Goal: Task Accomplishment & Management: Manage account settings

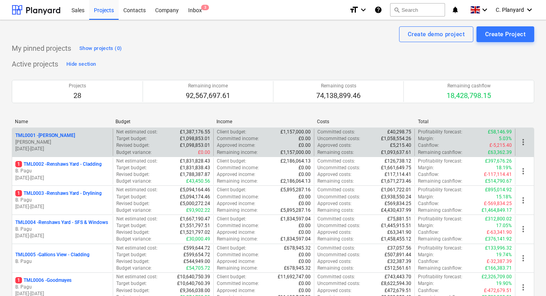
click at [84, 136] on div "TML0001 - [PERSON_NAME]" at bounding box center [62, 135] width 94 height 7
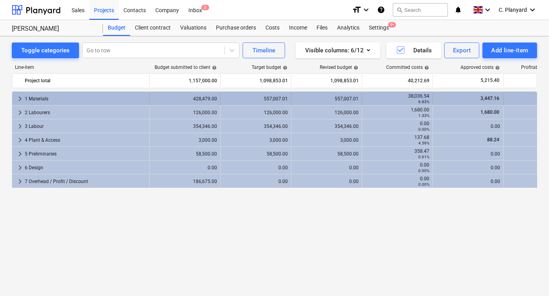
click at [20, 98] on span "keyboard_arrow_right" at bounding box center [19, 98] width 9 height 9
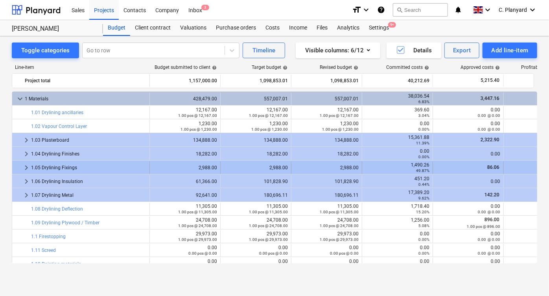
click at [26, 169] on span "keyboard_arrow_right" at bounding box center [26, 167] width 9 height 9
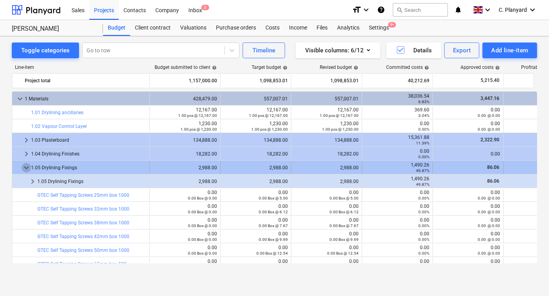
click at [26, 167] on span "keyboard_arrow_down" at bounding box center [26, 167] width 9 height 9
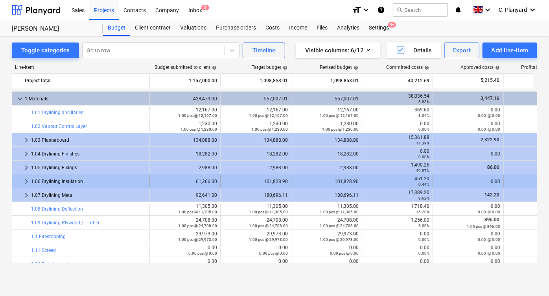
click at [26, 177] on span "keyboard_arrow_right" at bounding box center [26, 181] width 9 height 9
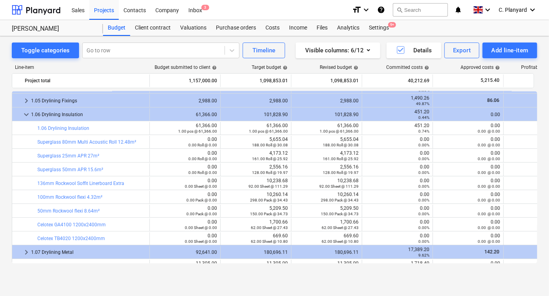
scroll to position [71, 0]
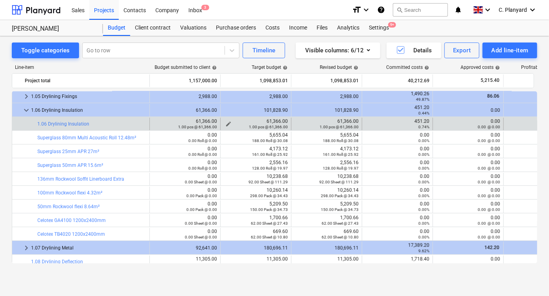
click at [228, 124] on div "1.00 pcs @ 61,366.00" at bounding box center [256, 127] width 64 height 6
click at [230, 121] on span "edit" at bounding box center [228, 124] width 6 height 6
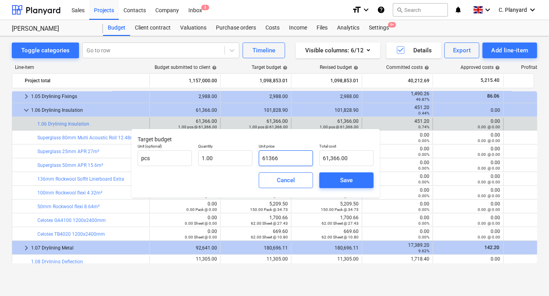
click at [284, 155] on input "61366" at bounding box center [286, 158] width 54 height 16
paste input "10,260.14"
type input "10,260.14"
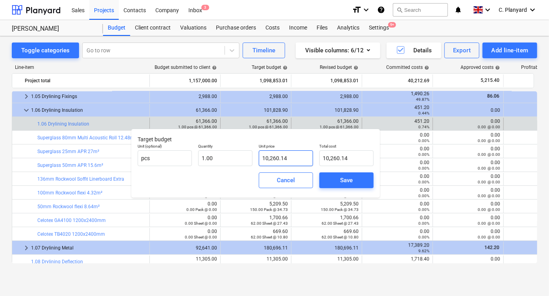
type input "10,260.14"
click at [331, 177] on span "Save" at bounding box center [346, 180] width 35 height 10
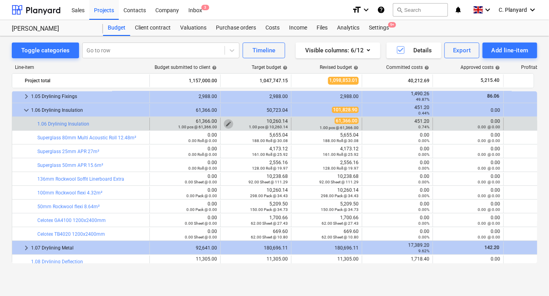
click at [226, 122] on span "edit" at bounding box center [228, 124] width 6 height 6
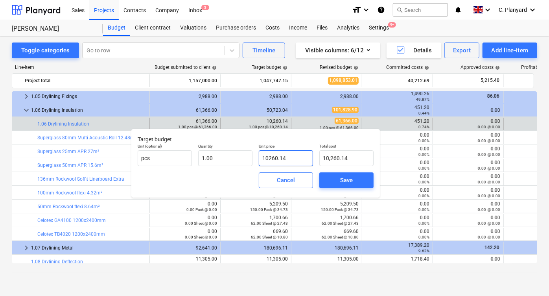
click at [294, 157] on input "10260.14" at bounding box center [286, 158] width 54 height 16
paste input "20,903.10"
type input "20,903.10"
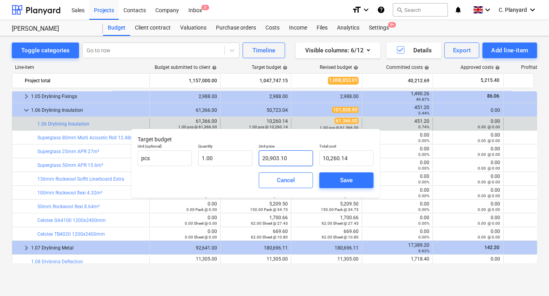
type input "20,903.10"
click at [331, 176] on span "Save" at bounding box center [346, 180] width 35 height 10
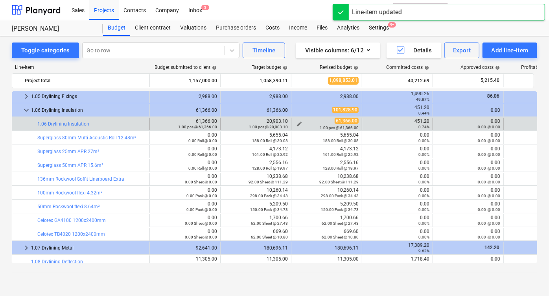
click at [300, 121] on span "edit" at bounding box center [299, 124] width 6 height 6
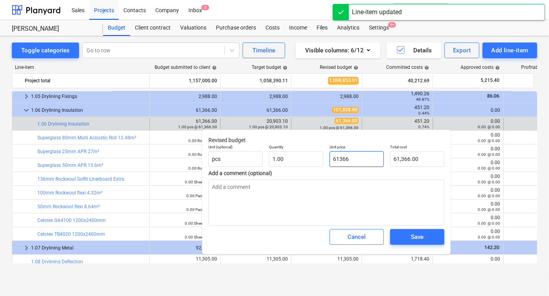
click at [354, 161] on input "61366" at bounding box center [356, 159] width 54 height 16
paste input "20,903.10"
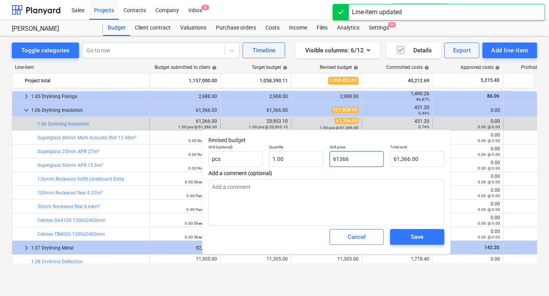
type input "20,903.10"
type textarea "x"
type input "20,903.10"
click at [407, 231] on button "Save" at bounding box center [417, 237] width 54 height 16
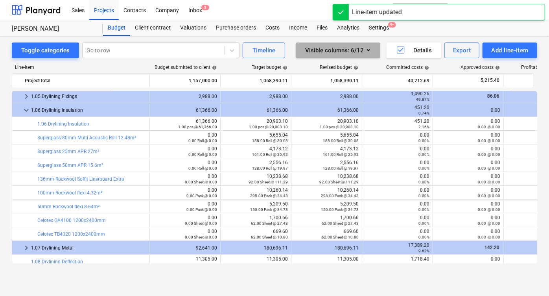
click at [355, 43] on button "Visible columns : 6/12" at bounding box center [338, 50] width 85 height 16
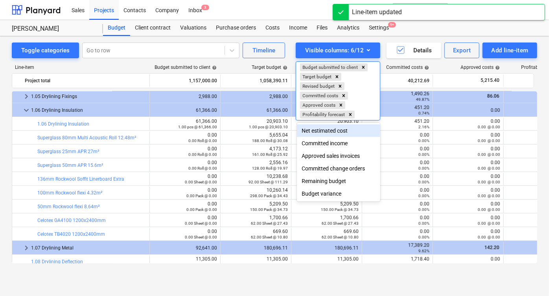
click at [330, 132] on div "Net estimated cost" at bounding box center [338, 130] width 83 height 13
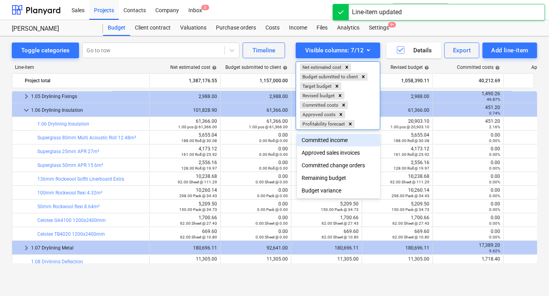
click at [234, 117] on div at bounding box center [274, 148] width 549 height 296
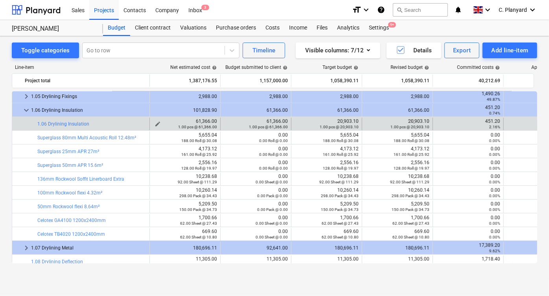
click at [158, 124] on div "1.00 pcs @ 61,366.00" at bounding box center [185, 127] width 64 height 6
click at [157, 121] on span "edit" at bounding box center [158, 124] width 6 height 6
type textarea "x"
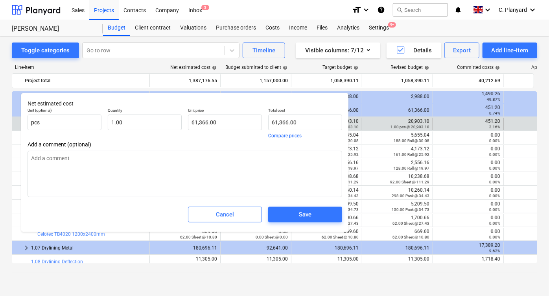
click at [229, 131] on div "Unit price 61,366.00" at bounding box center [225, 123] width 80 height 37
type input "61366"
click at [229, 124] on input "61366" at bounding box center [225, 122] width 74 height 16
paste input "20,903.10"
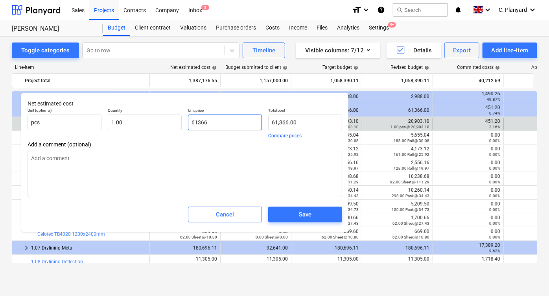
type textarea "x"
type input "20,903.10"
click at [294, 215] on span "Save" at bounding box center [305, 214] width 55 height 10
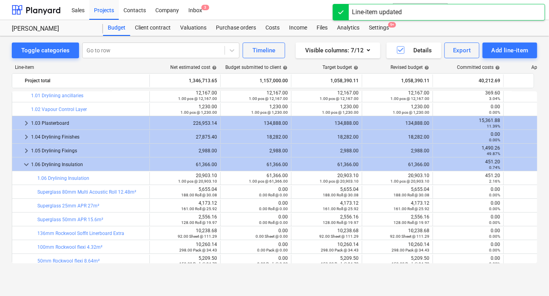
scroll to position [16, 0]
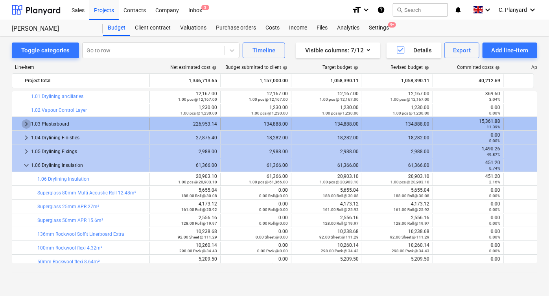
click at [25, 122] on span "keyboard_arrow_right" at bounding box center [26, 123] width 9 height 9
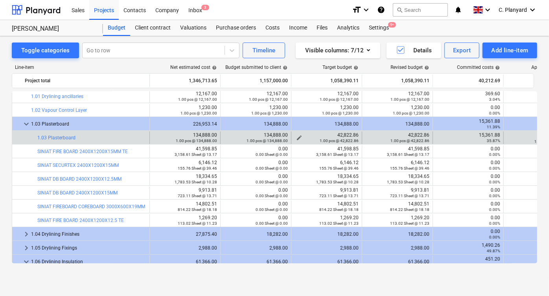
click at [348, 133] on div "42,822.86 1.00 pcs @ 42,822.86" at bounding box center [326, 137] width 64 height 11
copy div "42,822.86"
click at [158, 134] on span "edit" at bounding box center [158, 137] width 6 height 6
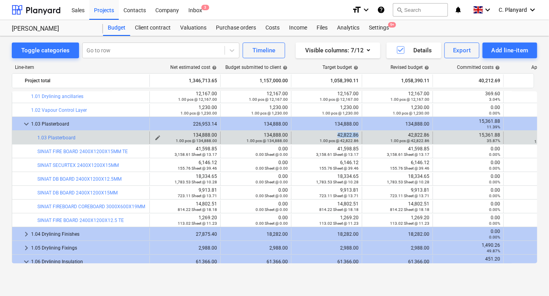
type textarea "x"
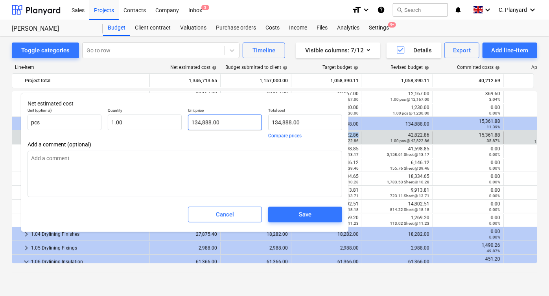
type input "134888"
click at [220, 119] on input "134888" at bounding box center [225, 122] width 74 height 16
paste input "42,822.86"
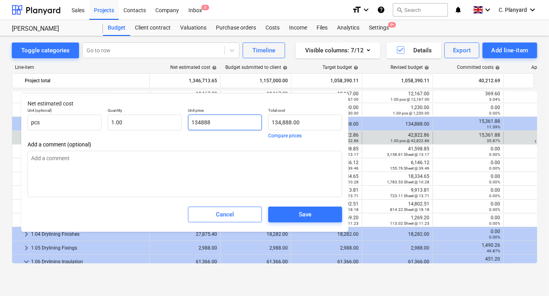
type textarea "x"
type input "42,822.86"
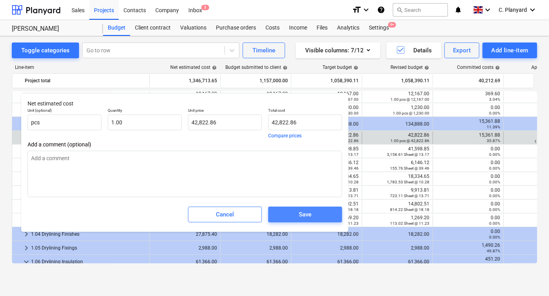
click at [288, 216] on span "Save" at bounding box center [305, 214] width 55 height 10
type textarea "x"
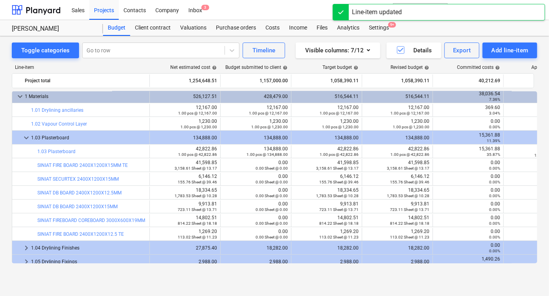
scroll to position [0, 0]
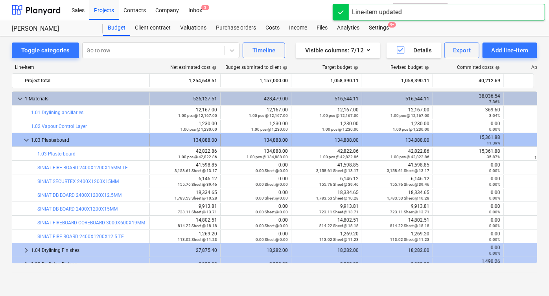
click at [28, 141] on span "keyboard_arrow_down" at bounding box center [26, 139] width 9 height 9
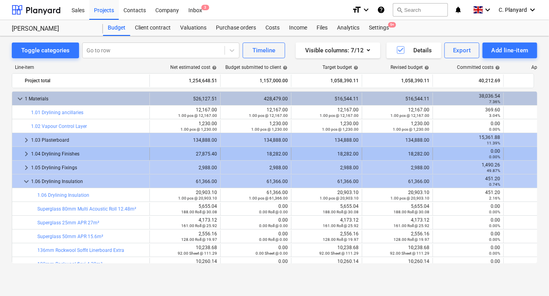
click at [24, 155] on span "keyboard_arrow_right" at bounding box center [26, 153] width 9 height 9
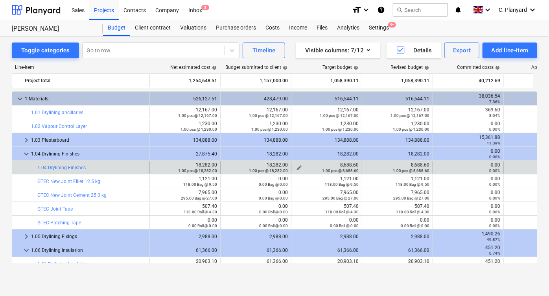
click at [344, 163] on div "8,688.60 1.00 pcs @ 8,688.60" at bounding box center [326, 167] width 64 height 11
copy div "8,688.60"
click at [159, 165] on span "edit" at bounding box center [158, 167] width 6 height 6
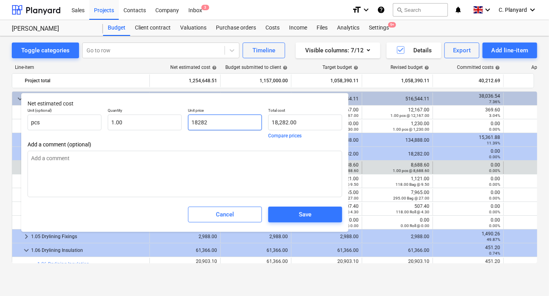
click at [233, 121] on input "18282" at bounding box center [225, 122] width 74 height 16
paste input "8,688.60"
type input "8,688.60"
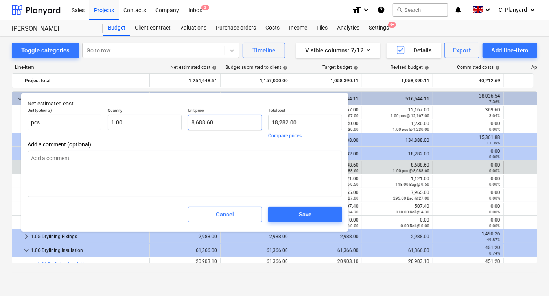
type input "8,688.60"
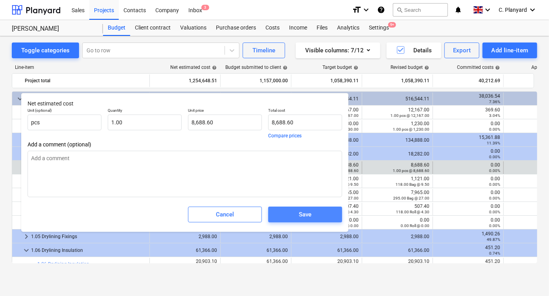
click at [287, 209] on button "Save" at bounding box center [305, 214] width 74 height 16
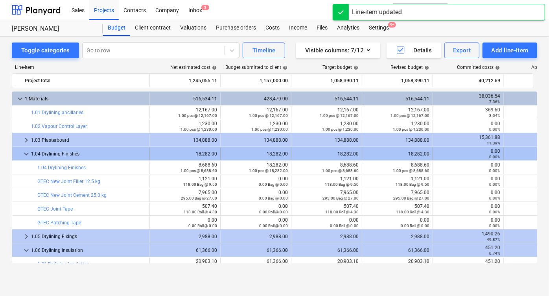
click at [22, 151] on span "keyboard_arrow_down" at bounding box center [26, 153] width 9 height 9
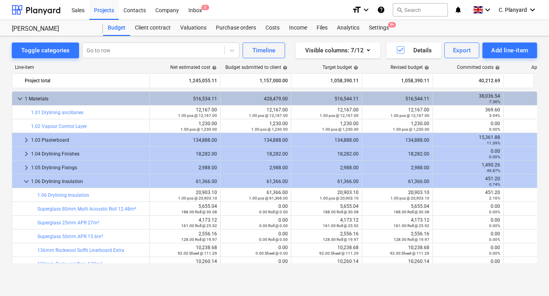
scroll to position [20, 0]
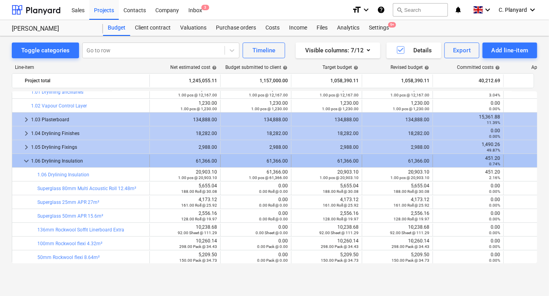
click at [25, 160] on span "keyboard_arrow_down" at bounding box center [26, 160] width 9 height 9
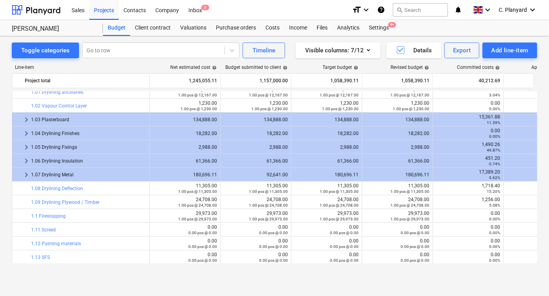
scroll to position [39, 0]
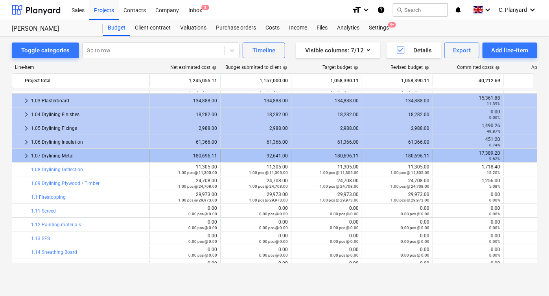
click at [24, 152] on span "keyboard_arrow_right" at bounding box center [26, 155] width 9 height 9
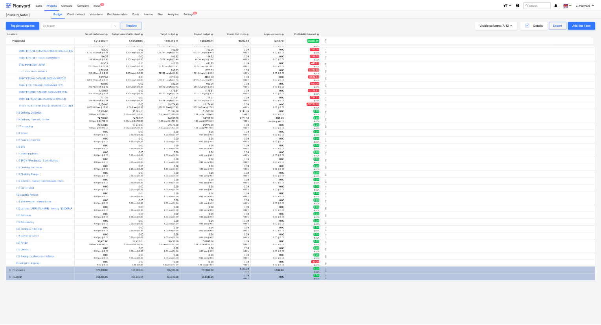
scroll to position [0, 0]
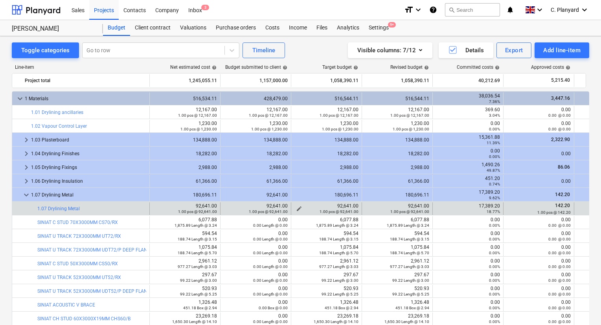
click at [300, 206] on span "edit" at bounding box center [299, 209] width 6 height 6
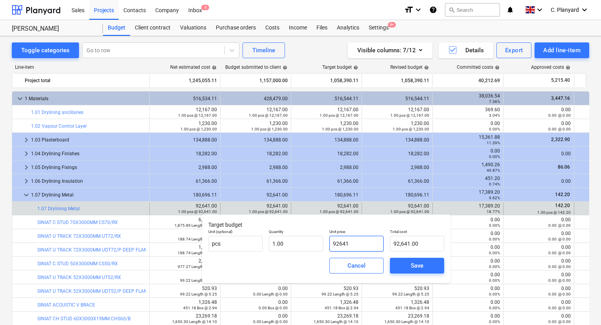
click at [348, 245] on input "92641" at bounding box center [356, 244] width 54 height 16
paste input "23,760.29"
type input "23,760.29"
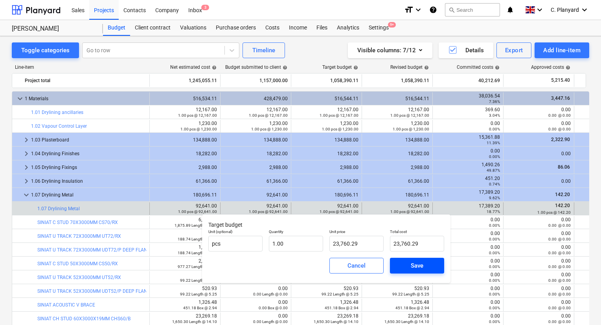
click at [411, 264] on div "Save" at bounding box center [417, 266] width 13 height 10
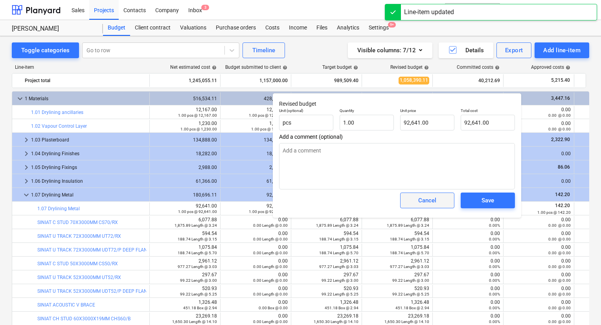
click at [426, 202] on div "Cancel" at bounding box center [427, 200] width 18 height 10
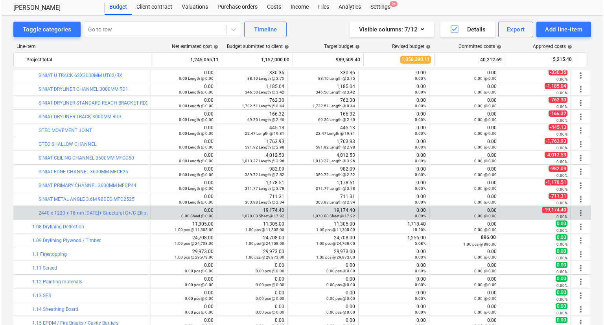
scroll to position [319, 79]
click at [548, 212] on span "more_vert" at bounding box center [578, 212] width 9 height 9
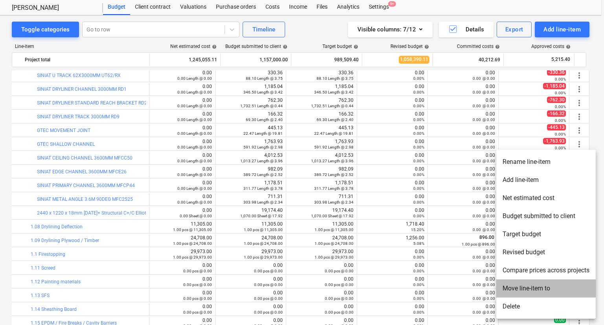
click at [531, 285] on li "Move line-item to" at bounding box center [545, 289] width 99 height 18
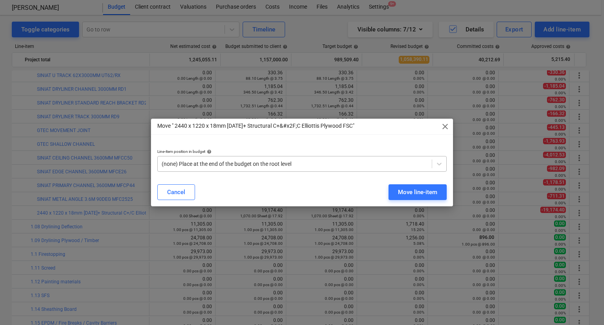
click at [283, 159] on div "(none) Place at the end of the budget on the root level" at bounding box center [295, 163] width 274 height 11
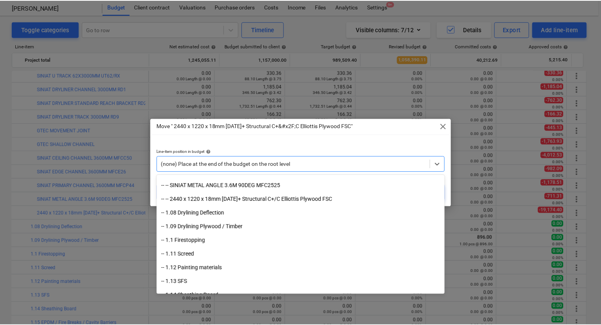
scroll to position [1277, 0]
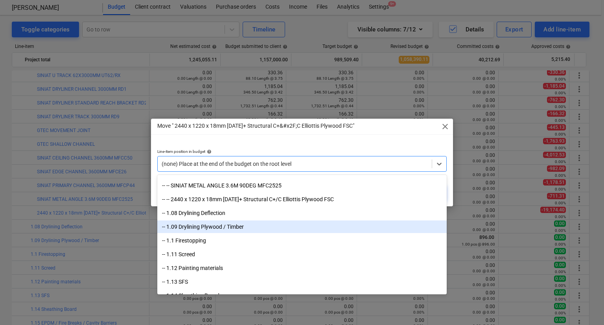
click at [256, 227] on div "-- 1.09 Drylining Plywood / Timber" at bounding box center [301, 227] width 289 height 13
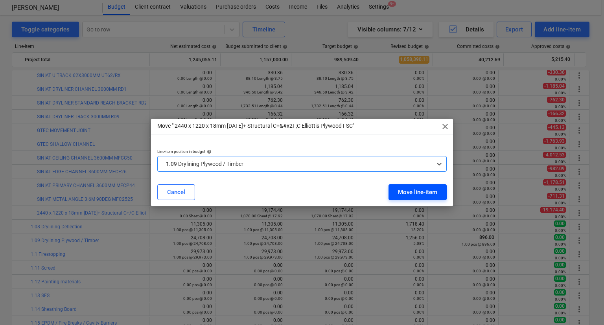
click at [409, 190] on div "Move line-item" at bounding box center [417, 192] width 39 height 10
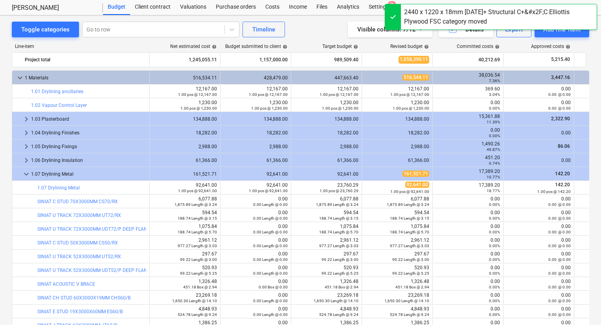
scroll to position [18, 0]
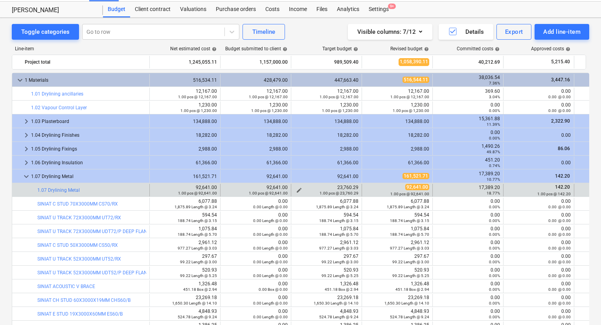
click at [352, 185] on div "23,760.29 1.00 pcs @ 23,760.29" at bounding box center [326, 190] width 64 height 11
copy div "23,760.29"
click at [160, 188] on span "edit" at bounding box center [158, 190] width 6 height 6
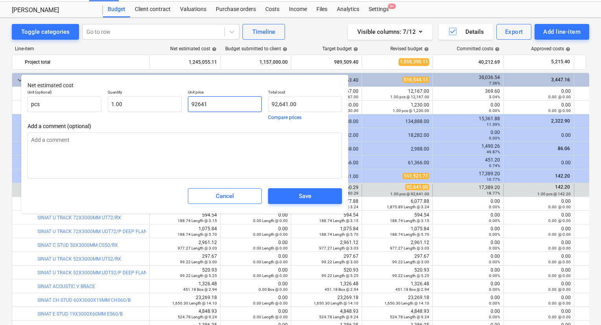
click at [244, 106] on input "92641" at bounding box center [225, 104] width 74 height 16
paste input "23,760.29"
type input "23,760.29"
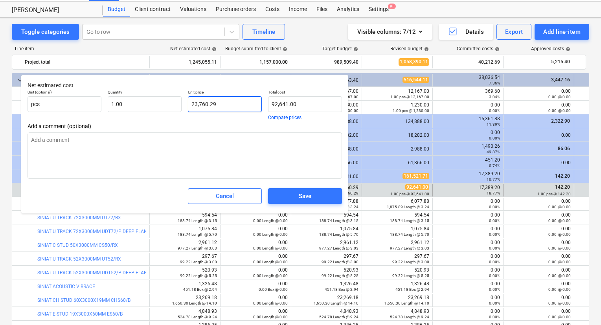
type input "23,760.29"
click at [296, 196] on span "Save" at bounding box center [305, 196] width 55 height 10
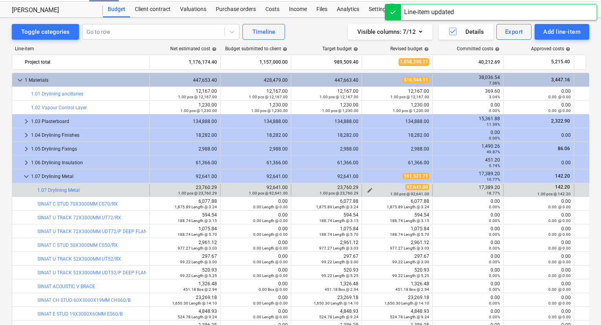
click at [370, 189] on span "edit" at bounding box center [370, 190] width 6 height 6
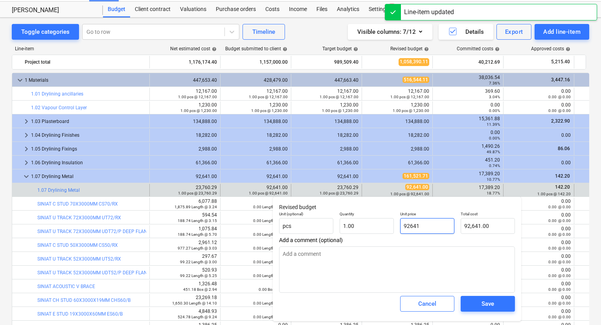
click at [421, 229] on input "92641" at bounding box center [427, 226] width 54 height 16
paste input "23,760.29"
type input "23,760.29"
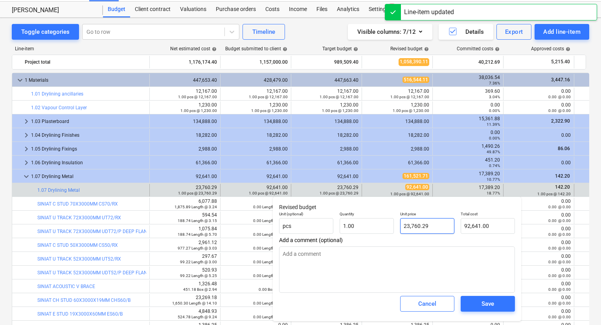
type input "23,760.29"
click at [484, 295] on div "Save" at bounding box center [488, 304] width 13 height 10
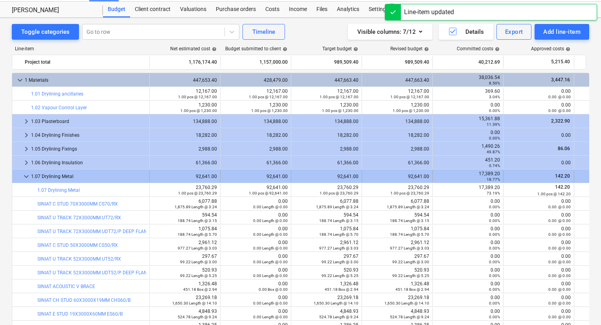
click at [20, 174] on div at bounding box center [18, 176] width 6 height 13
click at [29, 175] on span "keyboard_arrow_down" at bounding box center [26, 176] width 9 height 9
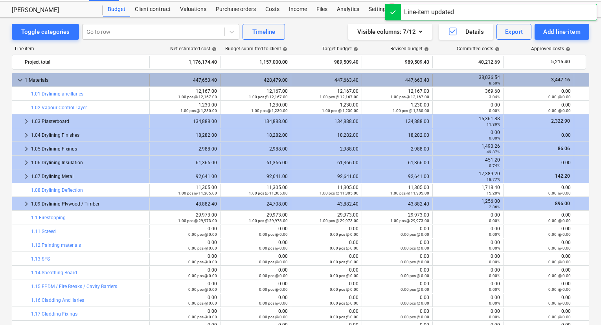
click at [20, 81] on span "keyboard_arrow_down" at bounding box center [19, 79] width 9 height 9
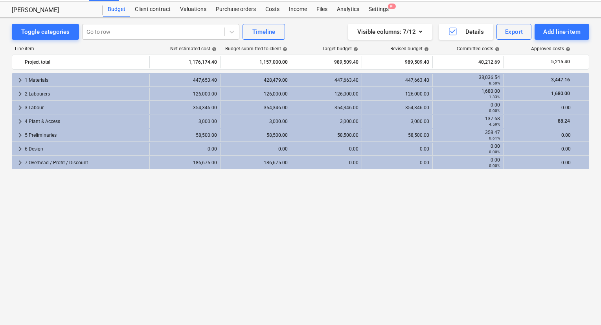
click at [432, 30] on div "Visible columns : 7/12 Details Export Add line-item" at bounding box center [453, 32] width 271 height 16
click at [425, 30] on icon "button" at bounding box center [420, 31] width 9 height 9
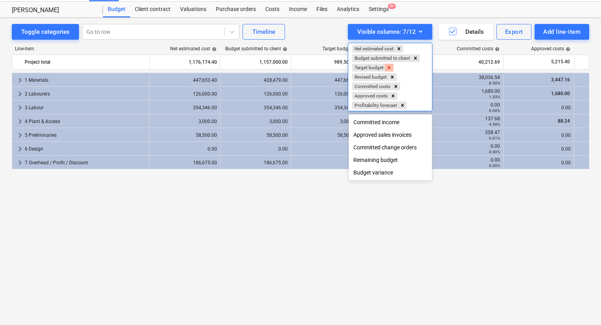
click at [391, 66] on icon "Remove Target budget" at bounding box center [389, 68] width 6 height 6
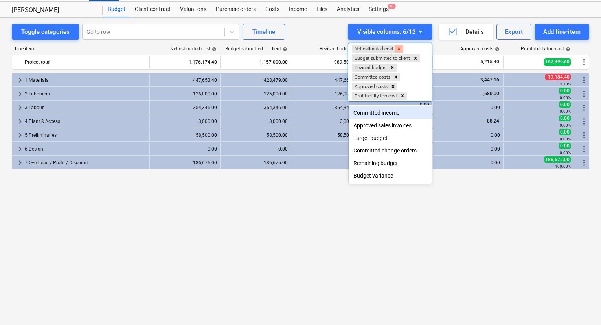
click at [401, 49] on icon "Remove Net estimated cost" at bounding box center [399, 48] width 3 height 3
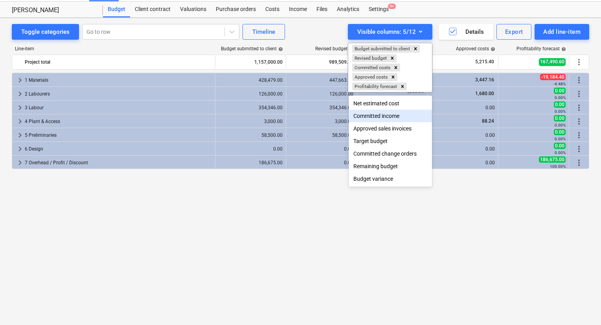
click at [298, 198] on div at bounding box center [300, 162] width 601 height 325
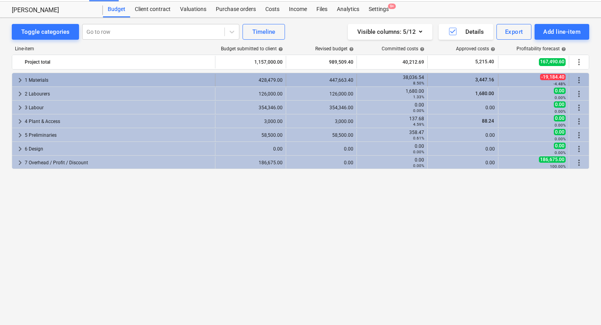
click at [19, 81] on span "keyboard_arrow_right" at bounding box center [19, 79] width 9 height 9
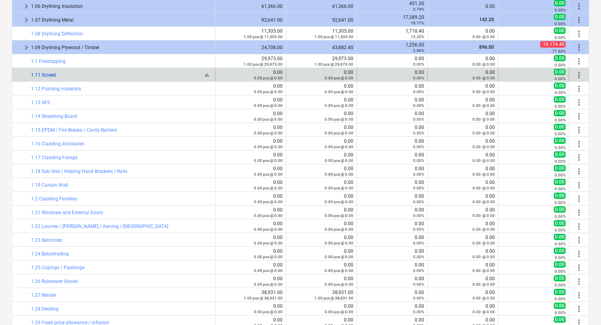
scroll to position [135, 0]
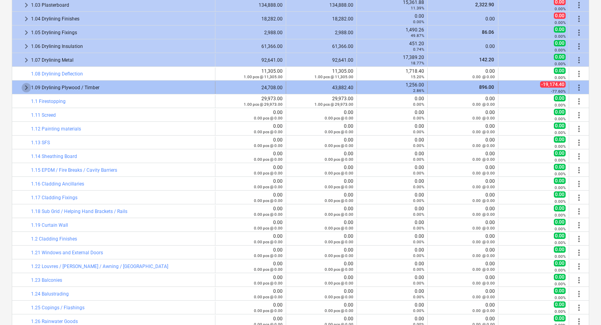
click at [29, 85] on span "keyboard_arrow_right" at bounding box center [26, 87] width 9 height 9
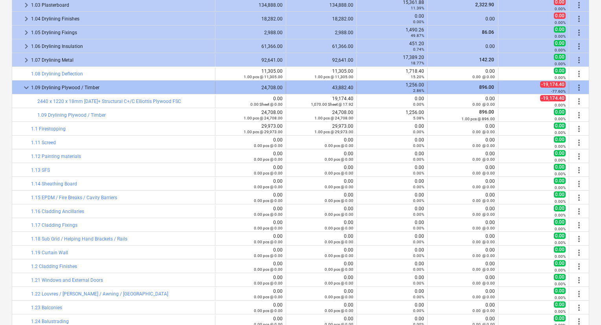
click at [548, 87] on span "more_vert" at bounding box center [578, 87] width 9 height 9
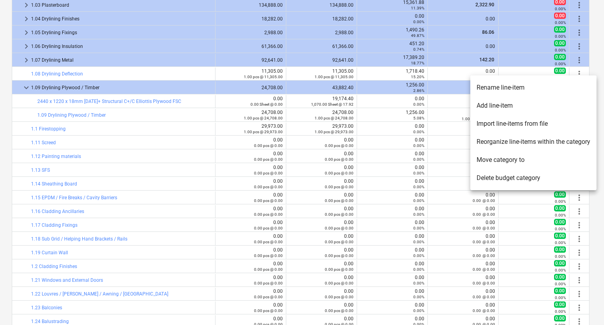
click at [509, 145] on li "Reorganize line-items within the category" at bounding box center [533, 142] width 126 height 18
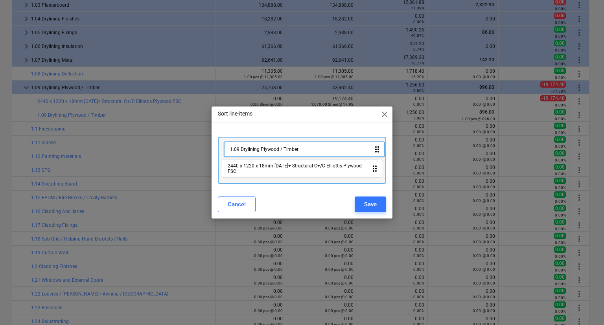
drag, startPoint x: 247, startPoint y: 172, endPoint x: 249, endPoint y: 149, distance: 22.9
click at [249, 149] on div "2440 x 1220 x 18mm [DATE]+ Structural C+/C Elliottis Plywood FSC drag_indicator…" at bounding box center [302, 160] width 169 height 47
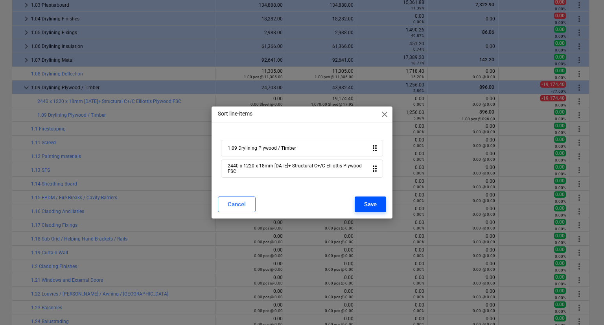
click at [371, 201] on div "Save" at bounding box center [370, 204] width 13 height 10
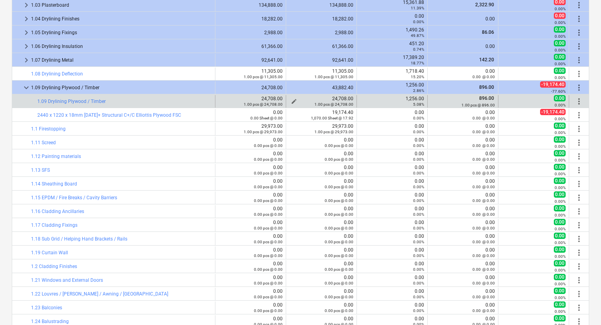
click at [292, 100] on span "edit" at bounding box center [294, 101] width 6 height 6
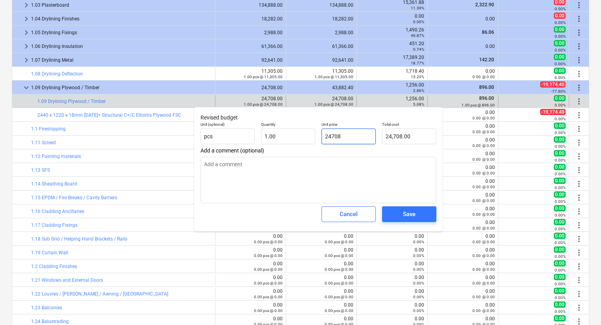
click at [341, 138] on input "24708" at bounding box center [349, 137] width 54 height 16
type input "5"
type input "5.00"
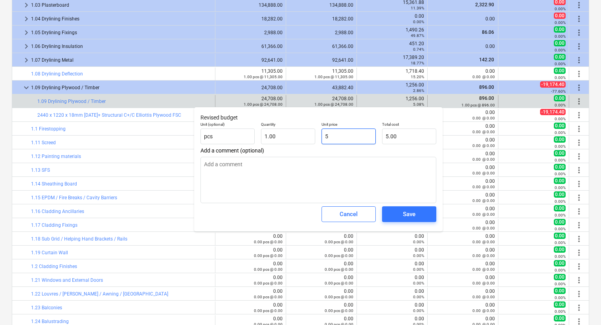
type input "55"
type input "55.00"
type input "553"
type input "553.00"
type input "5533"
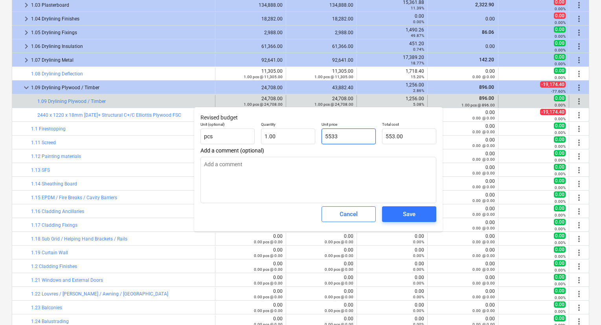
type input "5,533.00"
type input "5533.6"
type input "5,533.60"
click at [402, 215] on span "Save" at bounding box center [409, 214] width 35 height 10
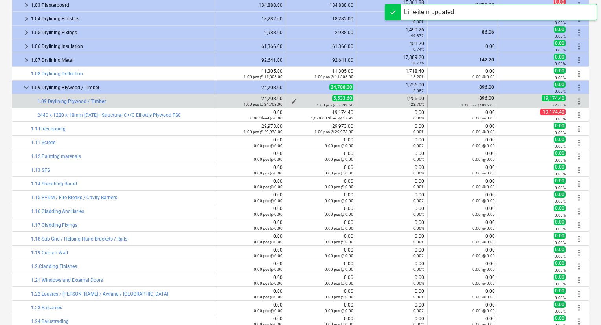
click at [344, 99] on span "5,533.60" at bounding box center [342, 98] width 21 height 6
copy span "5,533.60"
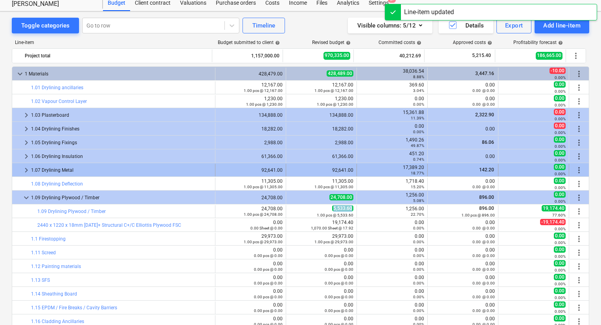
scroll to position [0, 0]
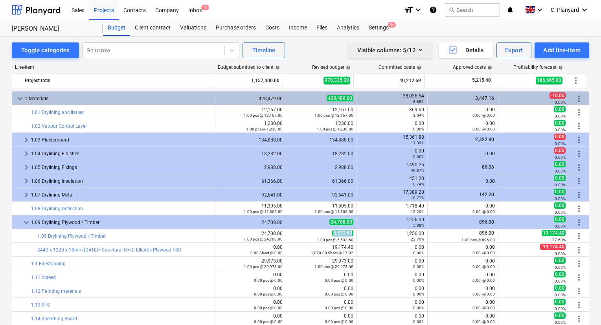
click at [421, 47] on icon "button" at bounding box center [420, 49] width 9 height 9
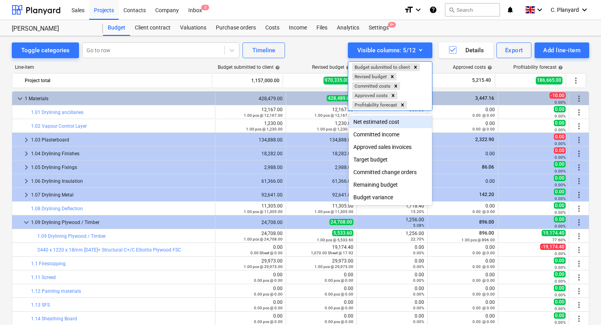
click at [382, 126] on div "Net estimated cost" at bounding box center [390, 122] width 83 height 13
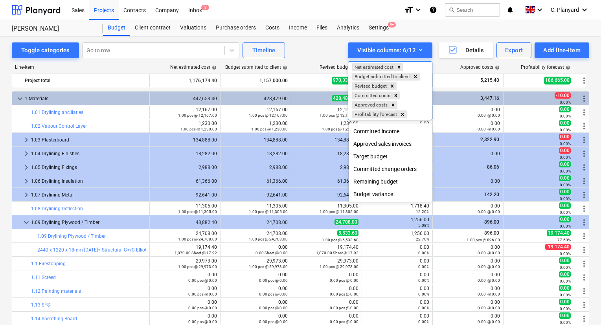
click at [369, 159] on div "Target budget" at bounding box center [390, 156] width 83 height 13
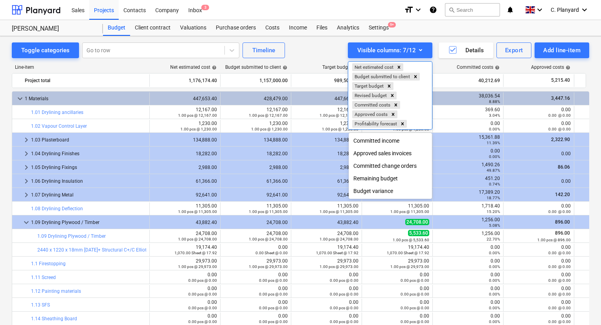
scroll to position [40, 0]
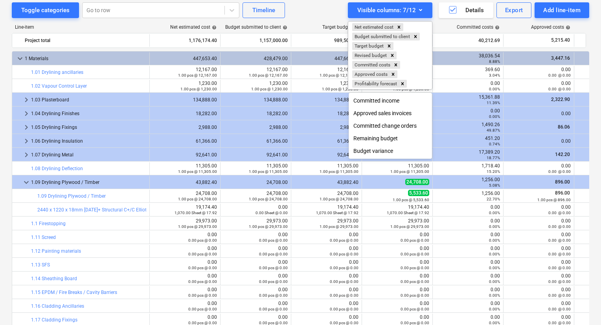
click at [196, 196] on div at bounding box center [300, 162] width 601 height 325
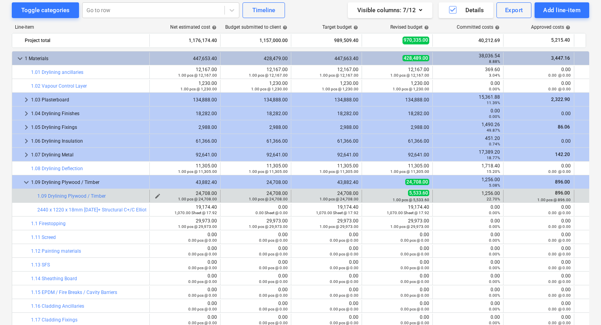
click at [156, 198] on div "1.00 pcs @ 24,708.00" at bounding box center [185, 199] width 64 height 6
click at [156, 197] on div "1.00 pcs @ 24,708.00" at bounding box center [185, 199] width 64 height 6
click at [159, 196] on div "1.00 pcs @ 24,708.00" at bounding box center [185, 199] width 64 height 6
click at [158, 193] on span "edit" at bounding box center [158, 196] width 6 height 6
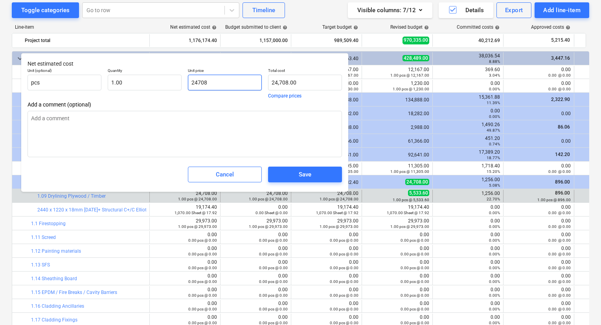
click at [229, 84] on input "24708" at bounding box center [225, 83] width 74 height 16
paste input "5,533.60"
type input "5,533.60"
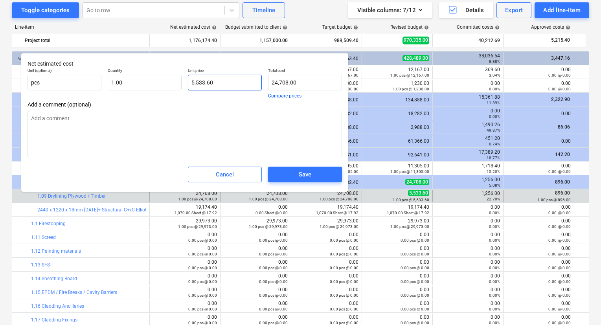
type input "5,533.60"
click at [290, 172] on span "Save" at bounding box center [305, 174] width 55 height 10
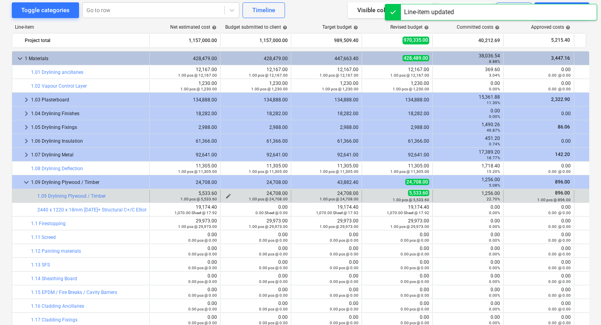
click at [229, 194] on span "edit" at bounding box center [228, 196] width 6 height 6
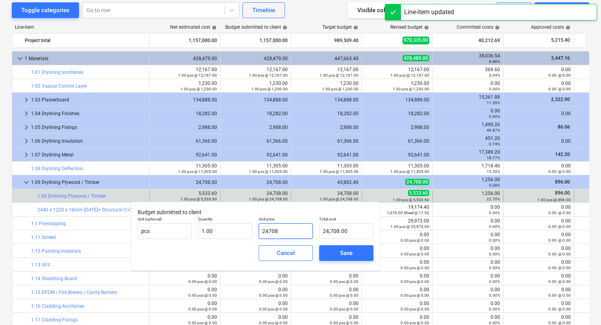
click at [274, 232] on input "24708" at bounding box center [286, 231] width 54 height 16
paste input "5,533.60"
type input "5,533.60"
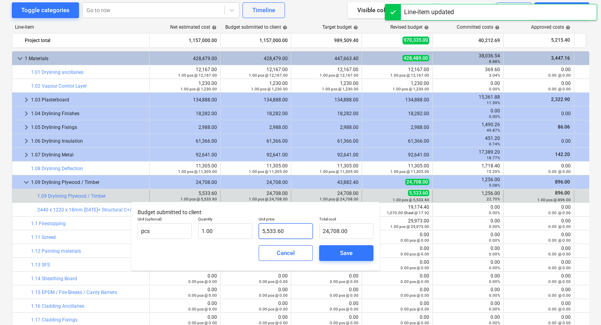
type input "5,533.60"
click at [301, 249] on span "Cancel" at bounding box center [286, 253] width 35 height 10
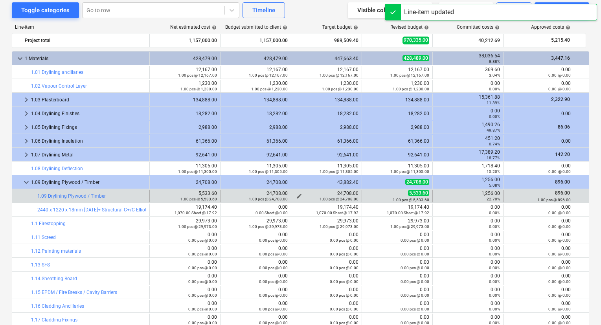
click at [299, 198] on div "1.00 pcs @ 24,708.00" at bounding box center [326, 199] width 64 height 6
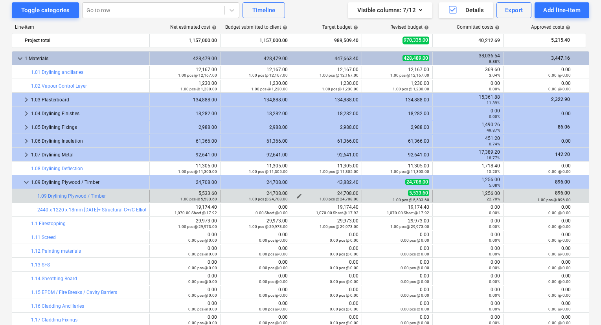
click at [297, 197] on div "1.00 pcs @ 24,708.00" at bounding box center [326, 199] width 64 height 6
click at [300, 196] on div "1.00 pcs @ 24,708.00" at bounding box center [326, 199] width 64 height 6
click at [300, 197] on div "1.00 pcs @ 24,708.00" at bounding box center [326, 199] width 64 height 6
click at [298, 192] on button "edit" at bounding box center [298, 195] width 9 height 9
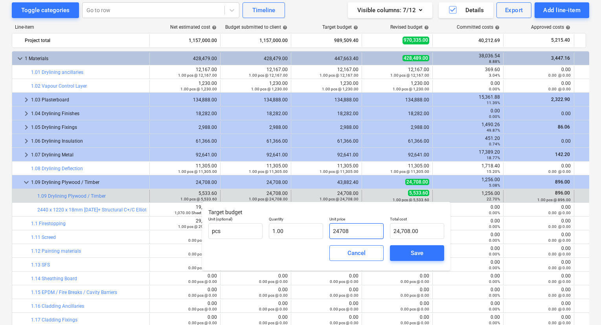
click at [346, 236] on input "24708" at bounding box center [356, 231] width 54 height 16
paste input "5,533.60"
type input "5,533.60"
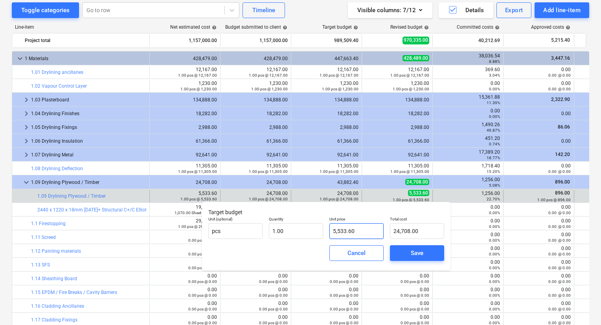
type input "5,533.60"
click at [404, 251] on span "Save" at bounding box center [416, 253] width 35 height 10
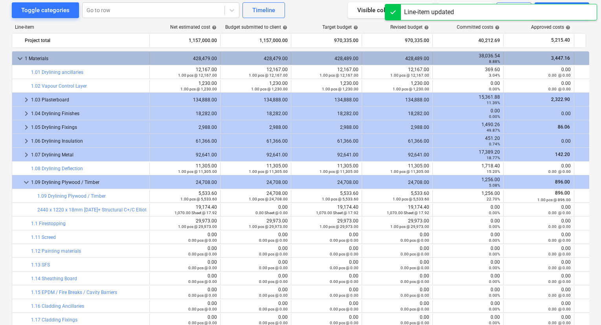
click at [19, 55] on span "keyboard_arrow_down" at bounding box center [19, 58] width 9 height 9
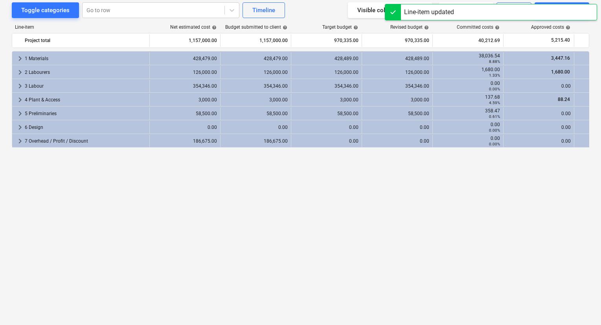
click at [402, 16] on div "Line-item updated" at bounding box center [429, 12] width 56 height 16
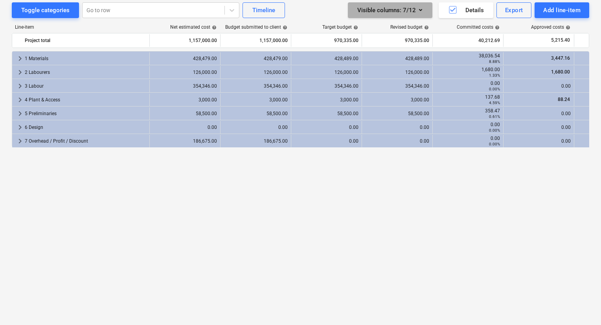
click at [417, 9] on icon "button" at bounding box center [420, 9] width 9 height 9
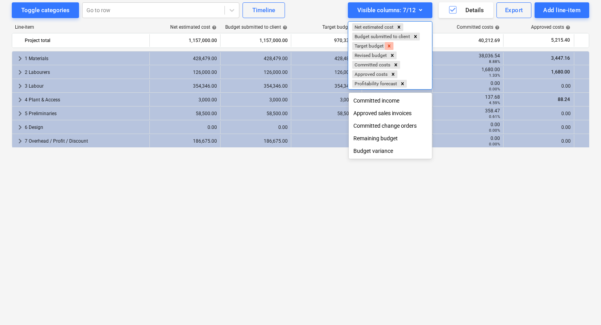
click at [390, 47] on icon "Remove Target budget" at bounding box center [389, 46] width 6 height 6
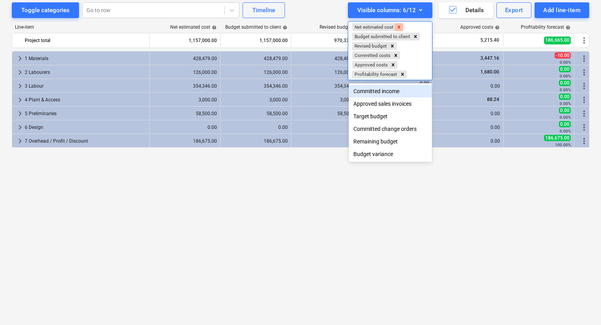
click at [403, 28] on div "Remove Net estimated cost" at bounding box center [399, 27] width 9 height 8
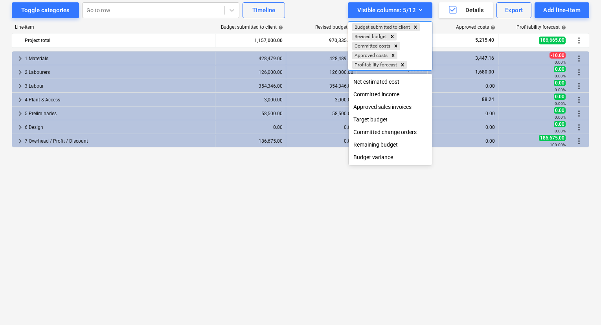
click at [303, 193] on div at bounding box center [300, 162] width 601 height 325
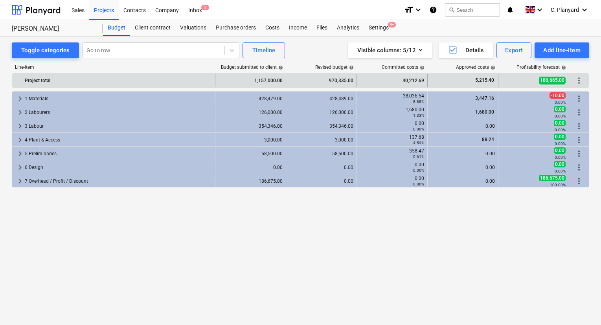
scroll to position [0, 0]
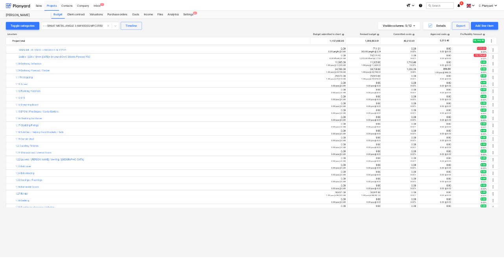
scroll to position [536, 0]
